Goal: Download file/media

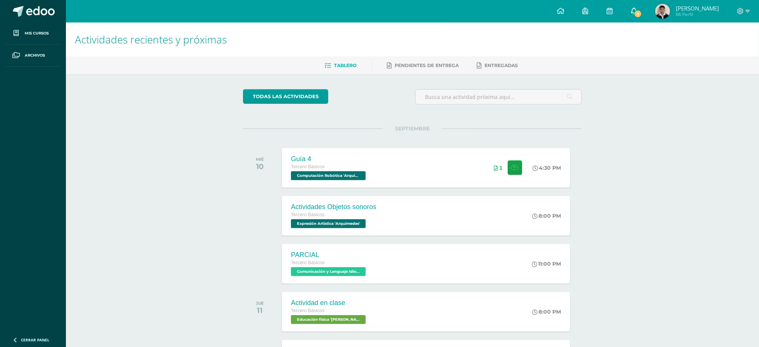
click at [642, 16] on span "1" at bounding box center [638, 14] width 8 height 8
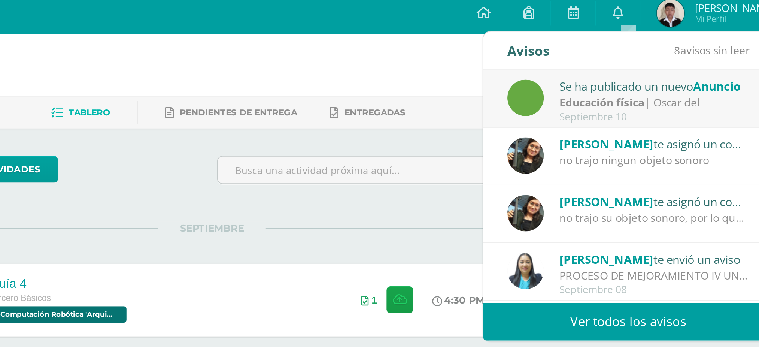
click at [649, 63] on div "Educación física | [PERSON_NAME] del" at bounding box center [654, 60] width 104 height 9
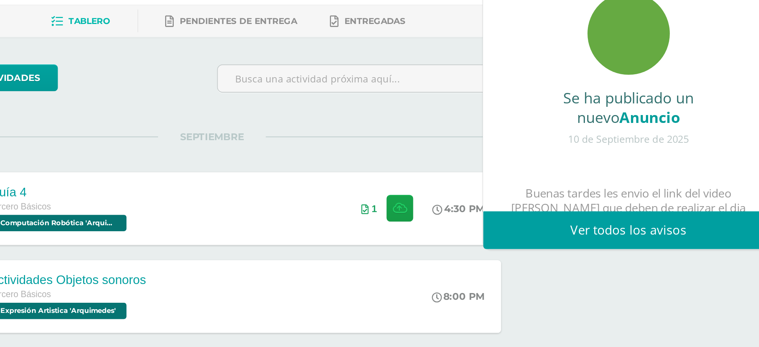
drag, startPoint x: 648, startPoint y: 57, endPoint x: 681, endPoint y: 116, distance: 67.9
click at [681, 116] on div "Se ha publicado un nuevo Anuncio" at bounding box center [640, 112] width 128 height 21
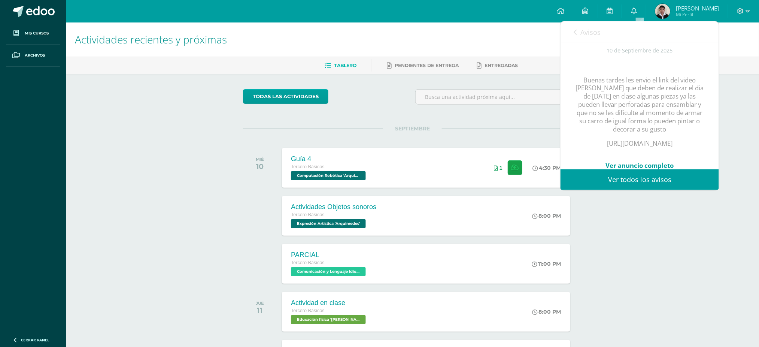
scroll to position [76, 0]
click at [528, 109] on div at bounding box center [498, 99] width 173 height 21
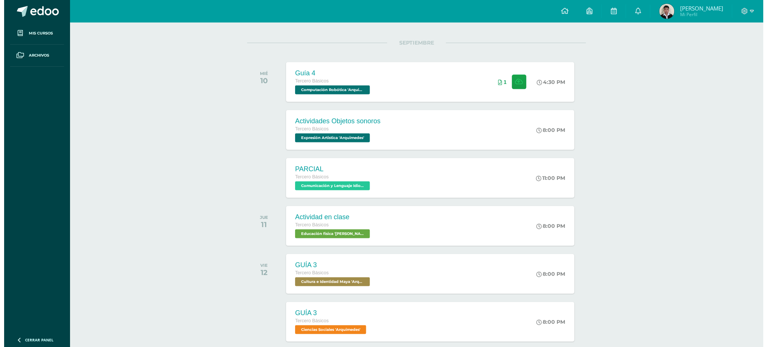
scroll to position [127, 0]
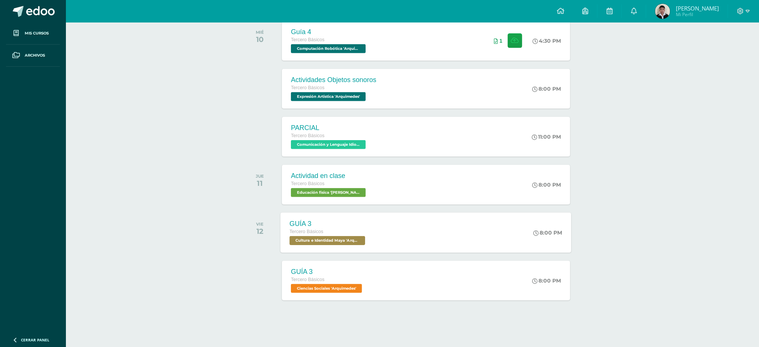
click at [325, 215] on div "GUÍA 3 Tercero Básicos Cultura e Identidad Maya '[PERSON_NAME]'" at bounding box center [328, 232] width 95 height 40
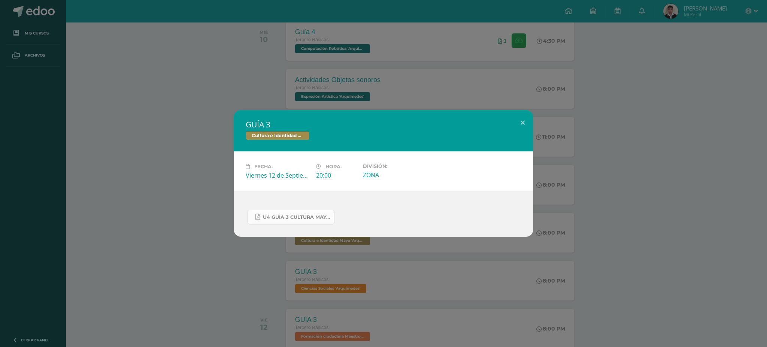
click at [291, 218] on span "U4 GUIA 3 CULTURA MAYA BASICOS.pdf" at bounding box center [296, 217] width 67 height 6
